Goal: Transaction & Acquisition: Subscribe to service/newsletter

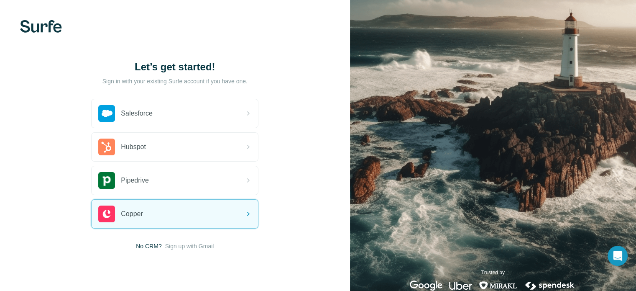
click at [216, 246] on div "Salesforce Hubspot Pipedrive Copper No CRM? Sign up with Gmail" at bounding box center [174, 174] width 167 height 151
click at [194, 247] on span "Sign up with Gmail" at bounding box center [189, 246] width 49 height 8
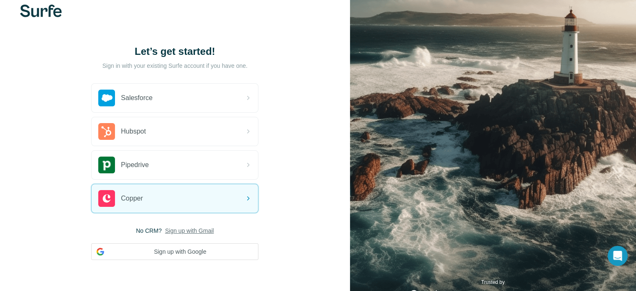
scroll to position [44, 0]
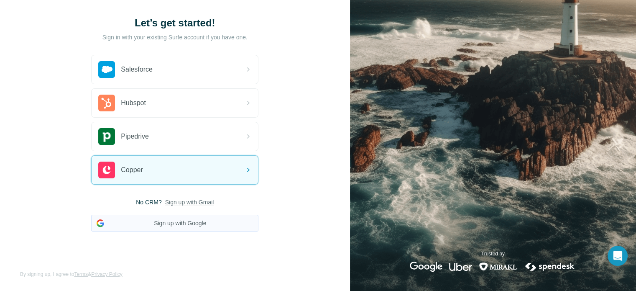
click at [200, 224] on button "Sign up with Google" at bounding box center [174, 223] width 167 height 17
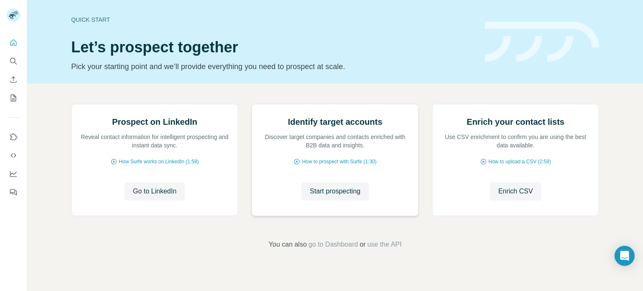
scroll to position [70, 0]
click at [172, 196] on span "Go to LinkedIn" at bounding box center [155, 191] width 44 height 10
